Goal: Find contact information: Find contact information

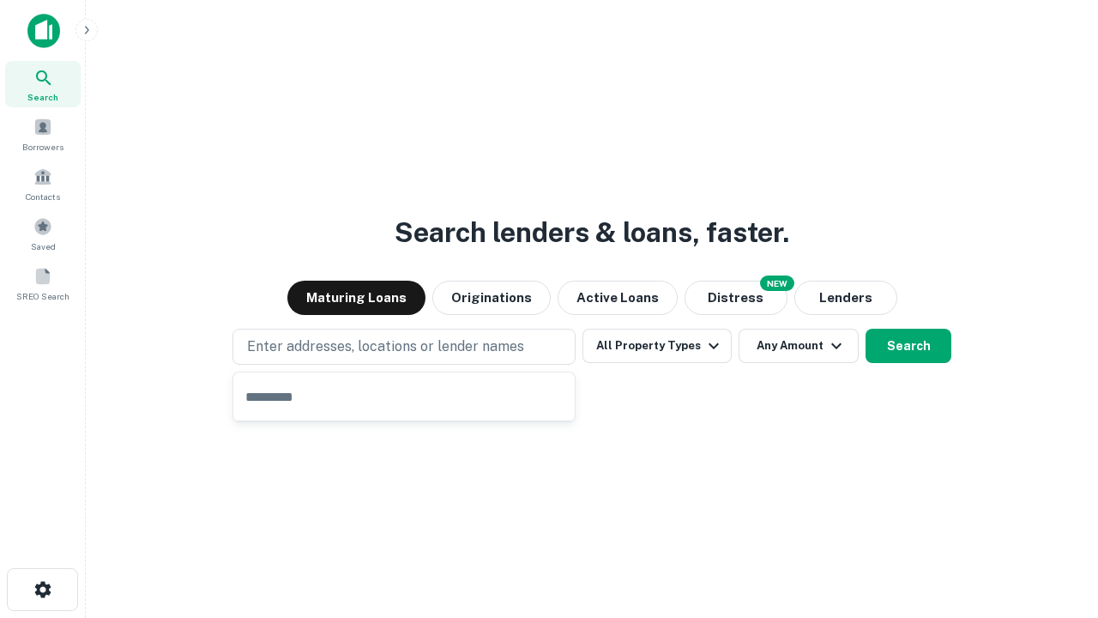
type input "**********"
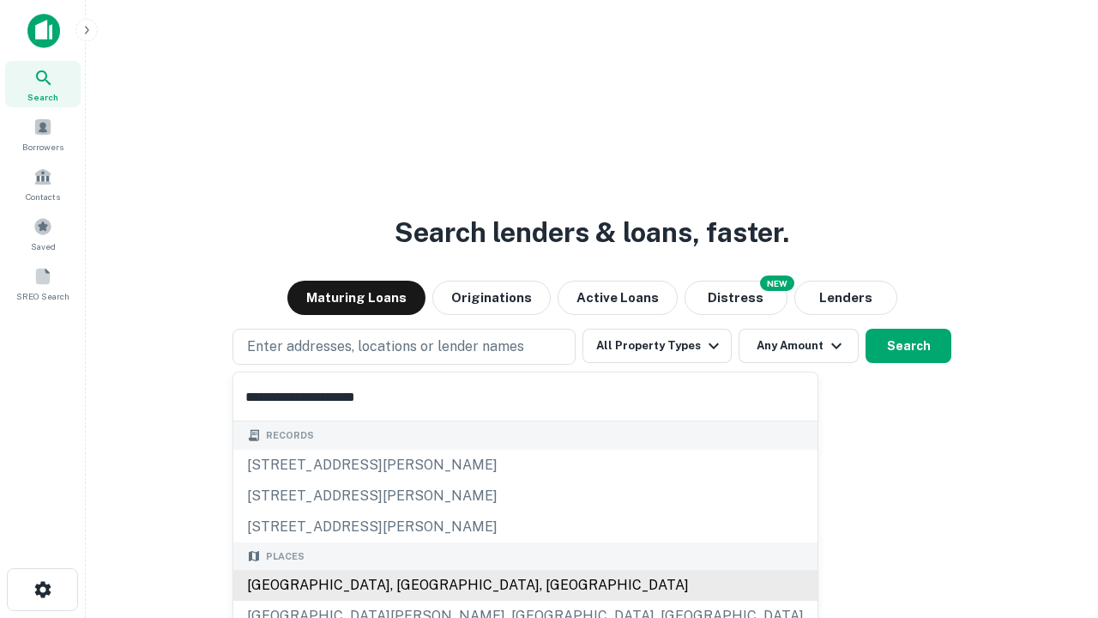
click at [410, 585] on div "Santa Monica, CA, USA" at bounding box center [525, 585] width 584 height 31
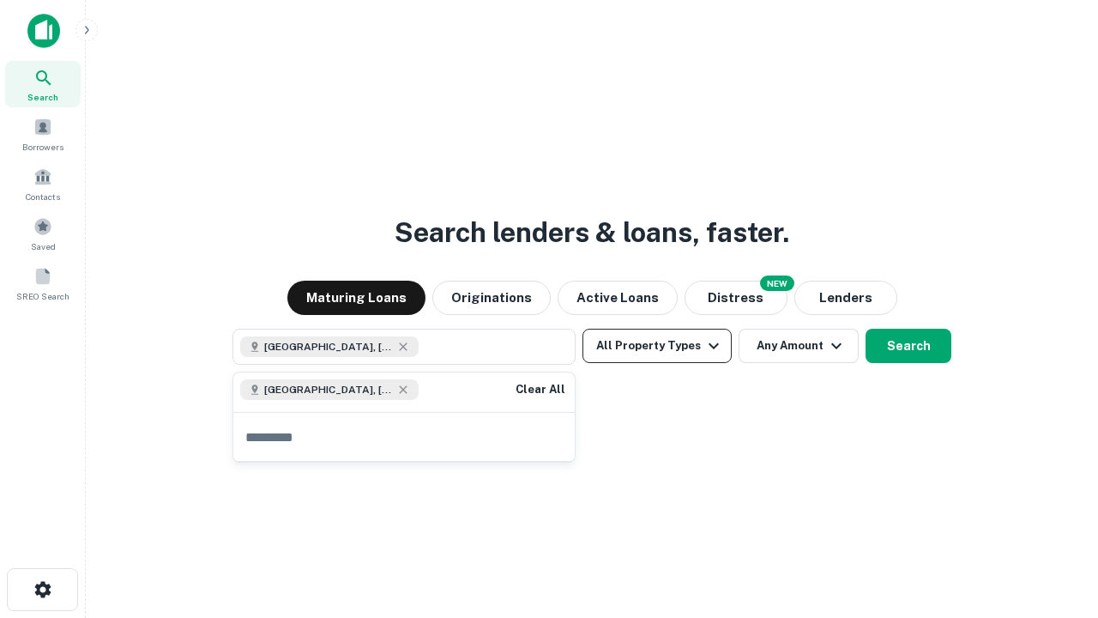
click at [657, 346] on button "All Property Types" at bounding box center [657, 346] width 149 height 34
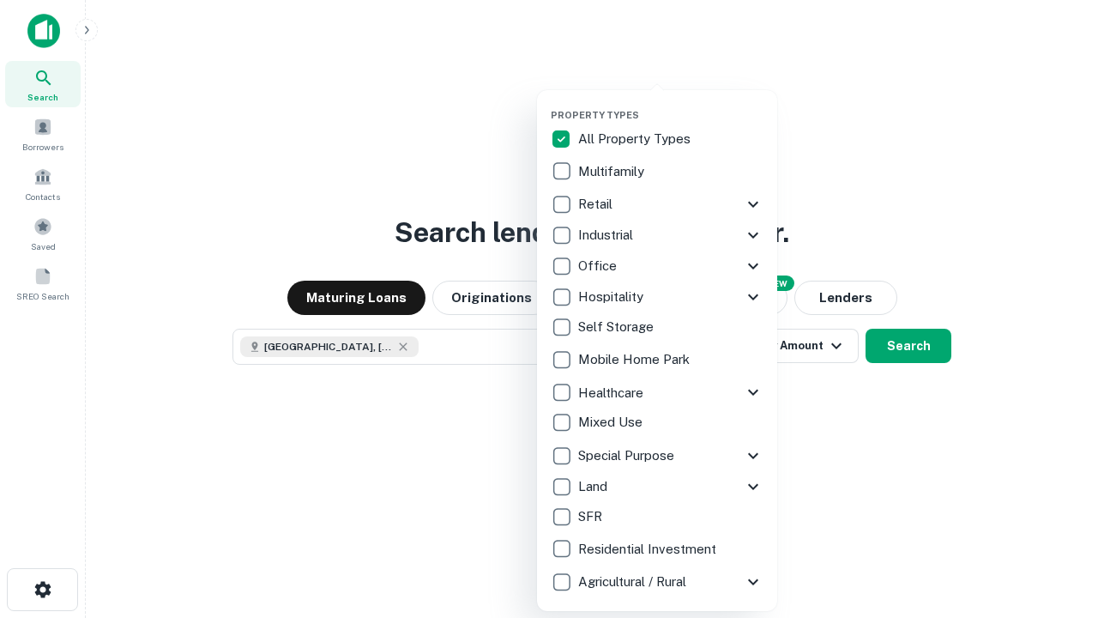
click at [671, 104] on button "button" at bounding box center [671, 104] width 240 height 1
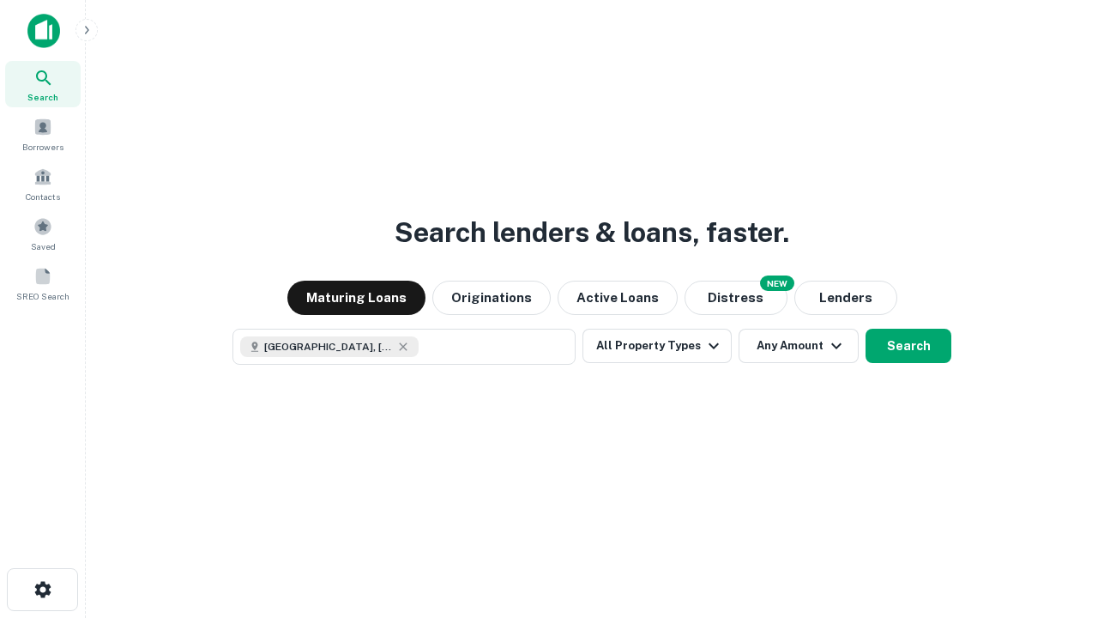
scroll to position [27, 0]
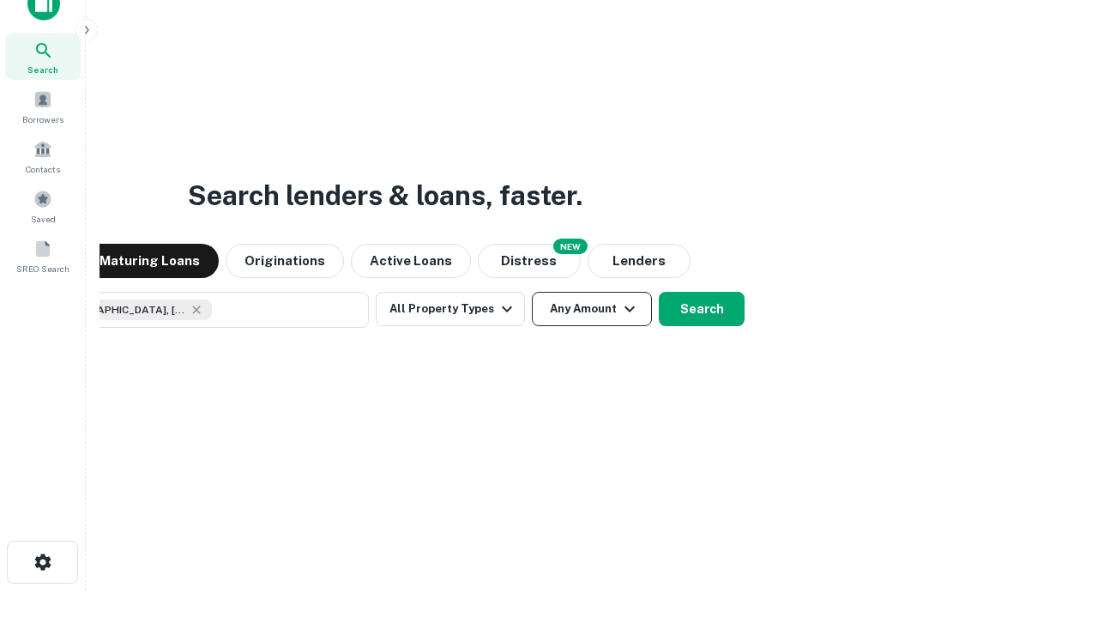
click at [532, 292] on button "Any Amount" at bounding box center [592, 309] width 120 height 34
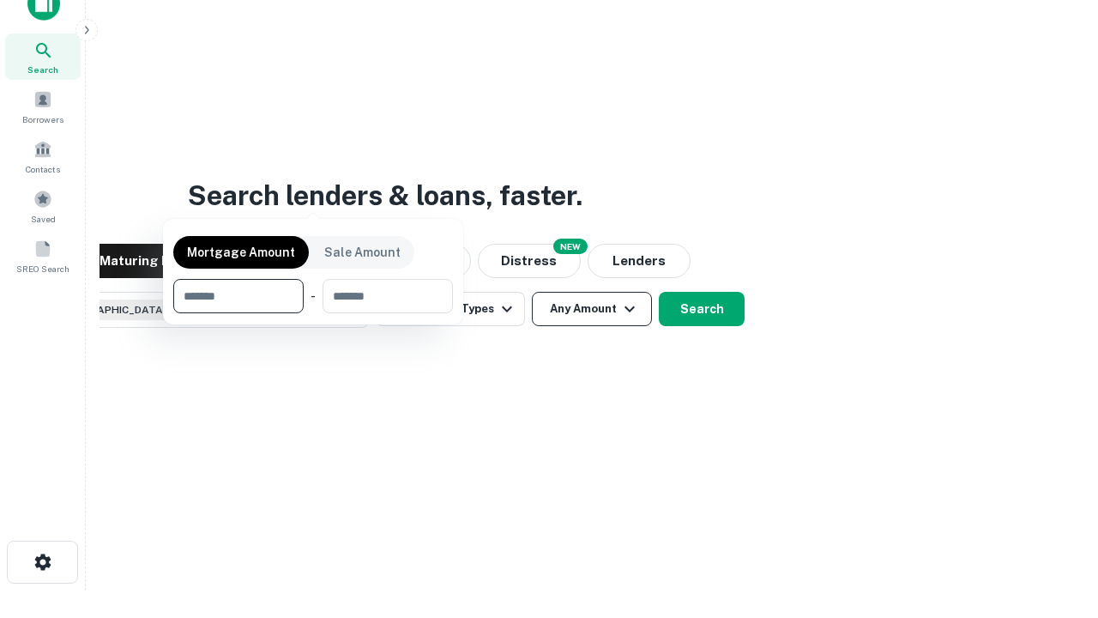
scroll to position [124, 486]
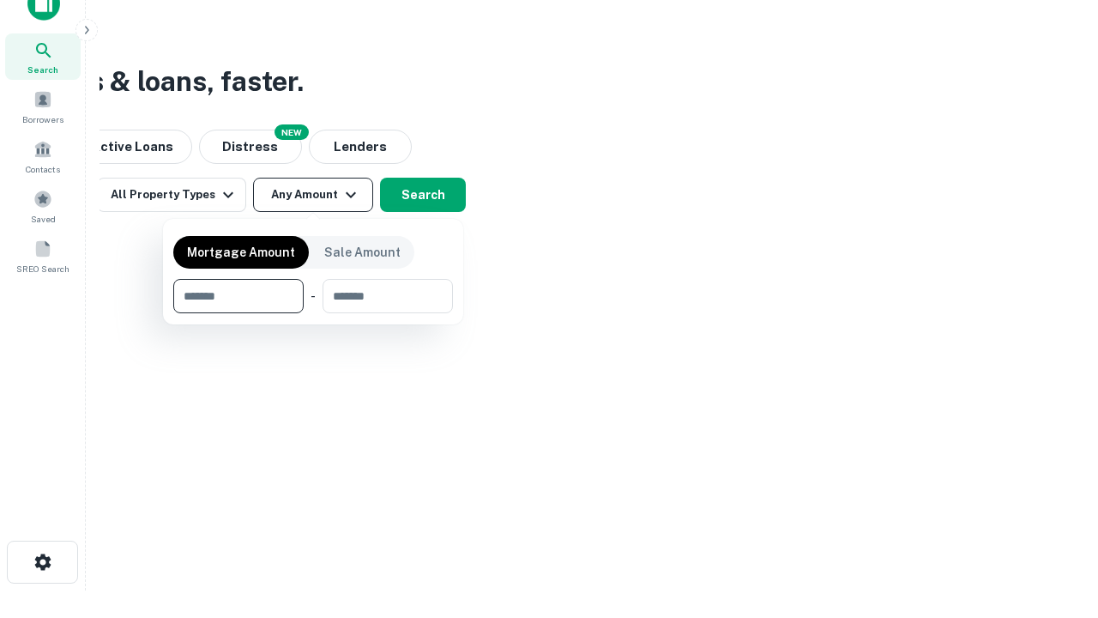
type input "*******"
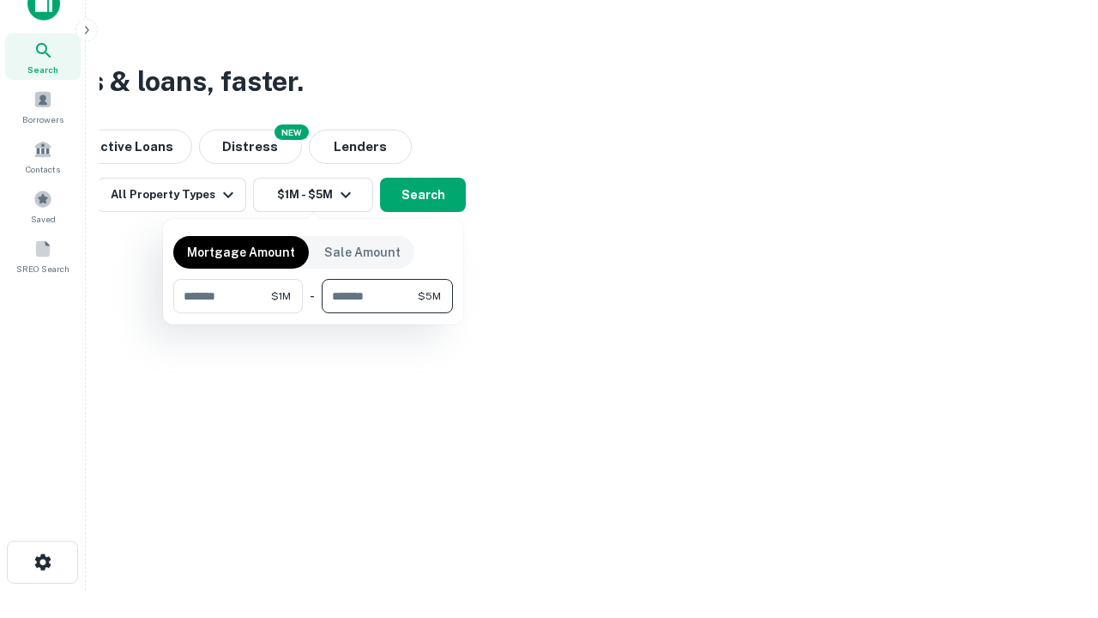
type input "*******"
click at [313, 313] on button "button" at bounding box center [313, 313] width 280 height 1
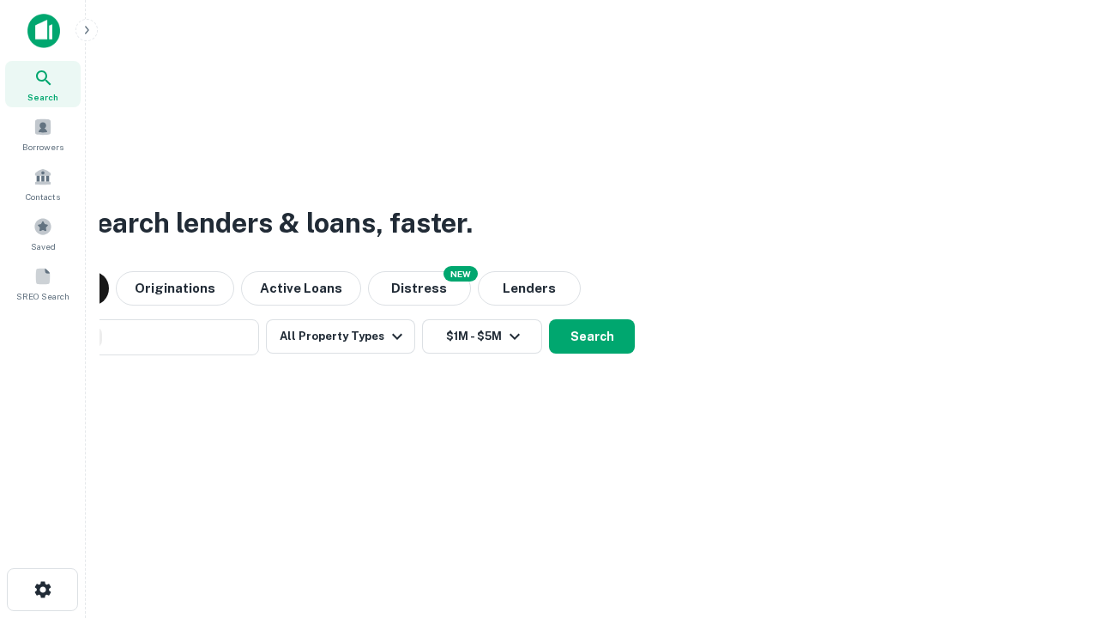
scroll to position [27, 0]
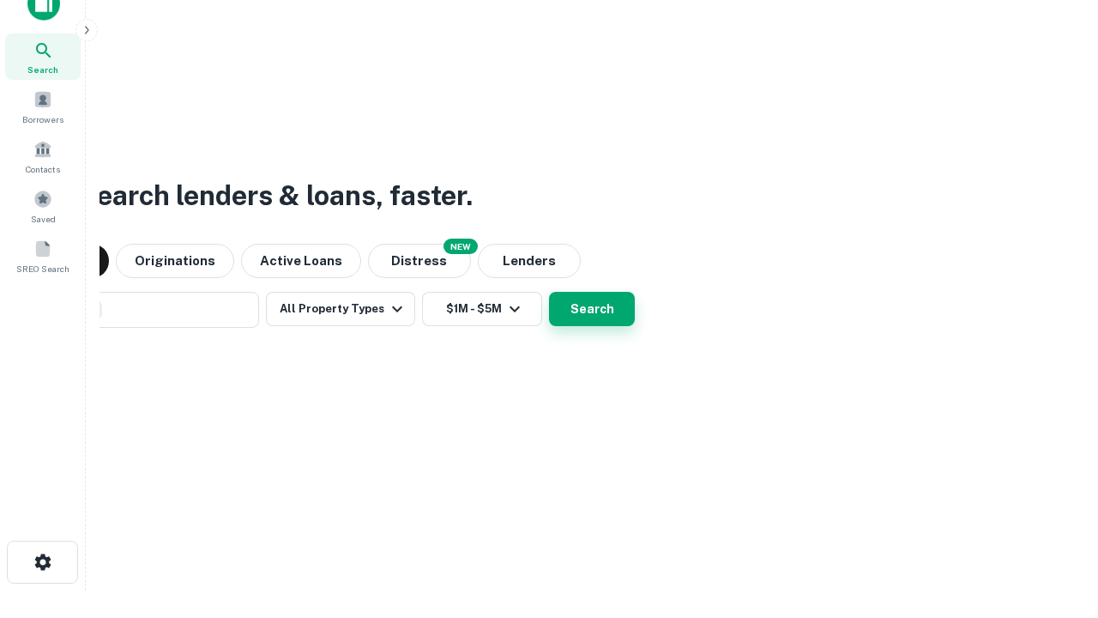
click at [549, 292] on button "Search" at bounding box center [592, 309] width 86 height 34
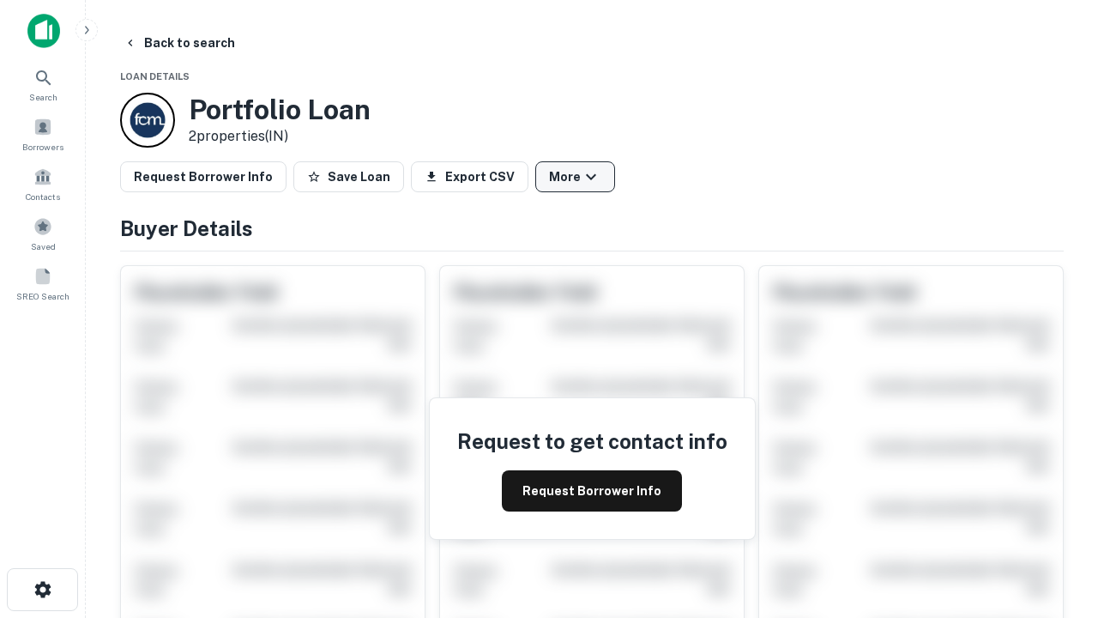
click at [575, 177] on button "More" at bounding box center [575, 176] width 80 height 31
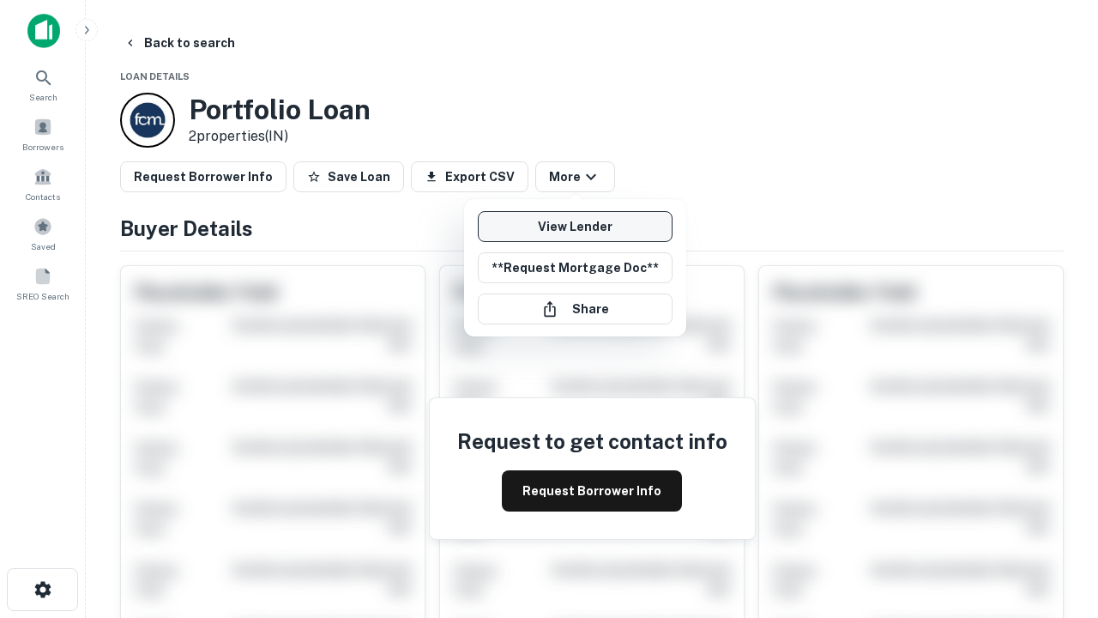
click at [575, 226] on link "View Lender" at bounding box center [575, 226] width 195 height 31
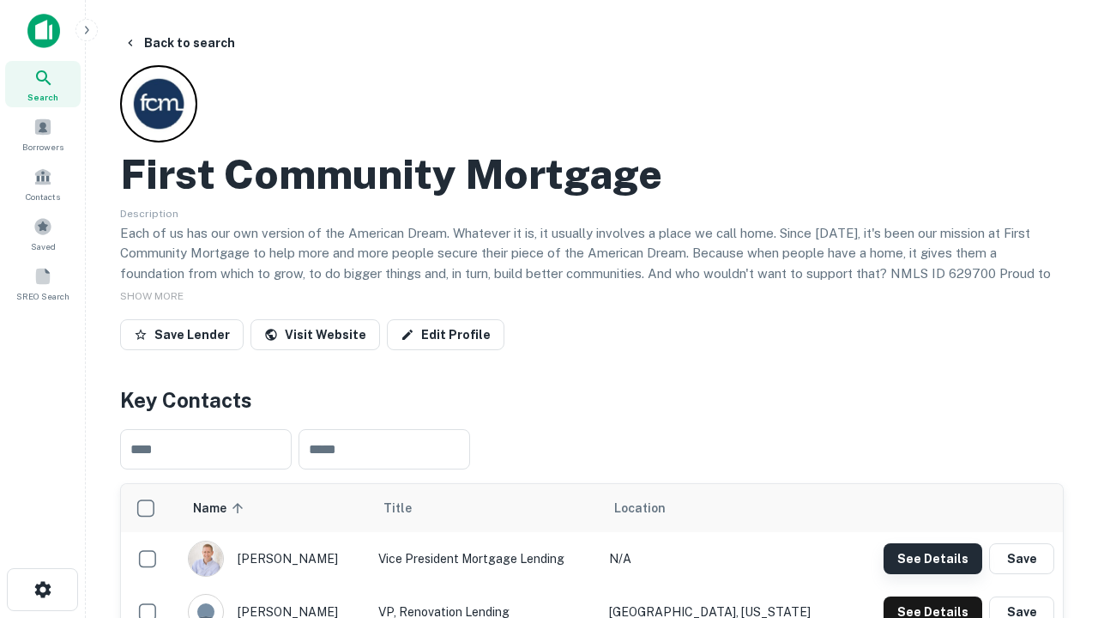
click at [933, 558] on button "See Details" at bounding box center [933, 558] width 99 height 31
click at [42, 589] on icon "button" at bounding box center [43, 589] width 21 height 21
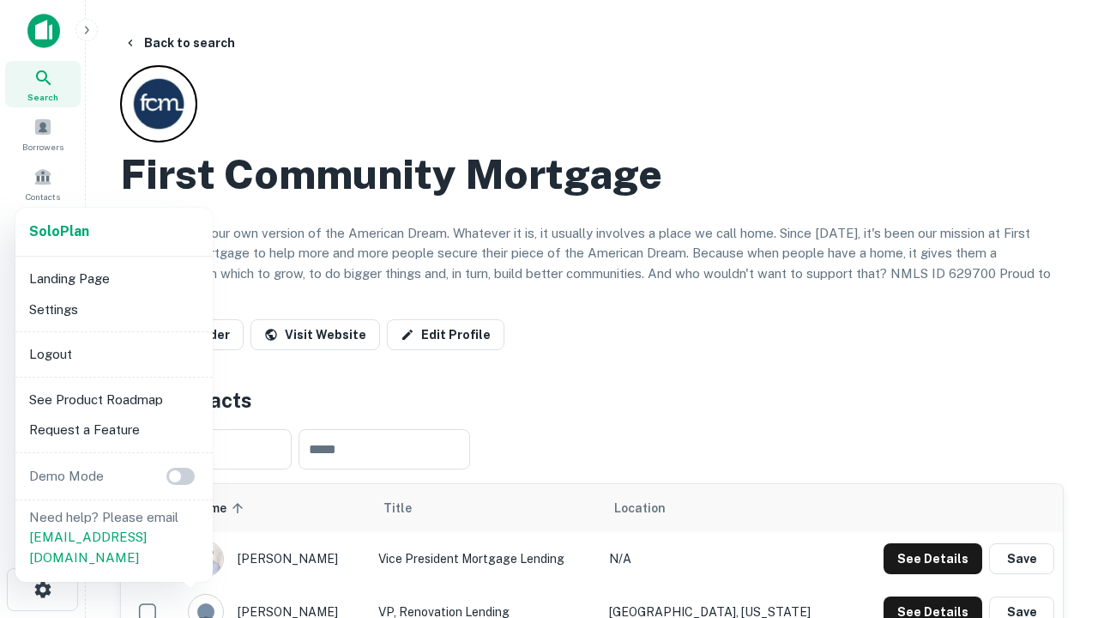
click at [113, 353] on li "Logout" at bounding box center [114, 354] width 184 height 31
